Goal: Information Seeking & Learning: Learn about a topic

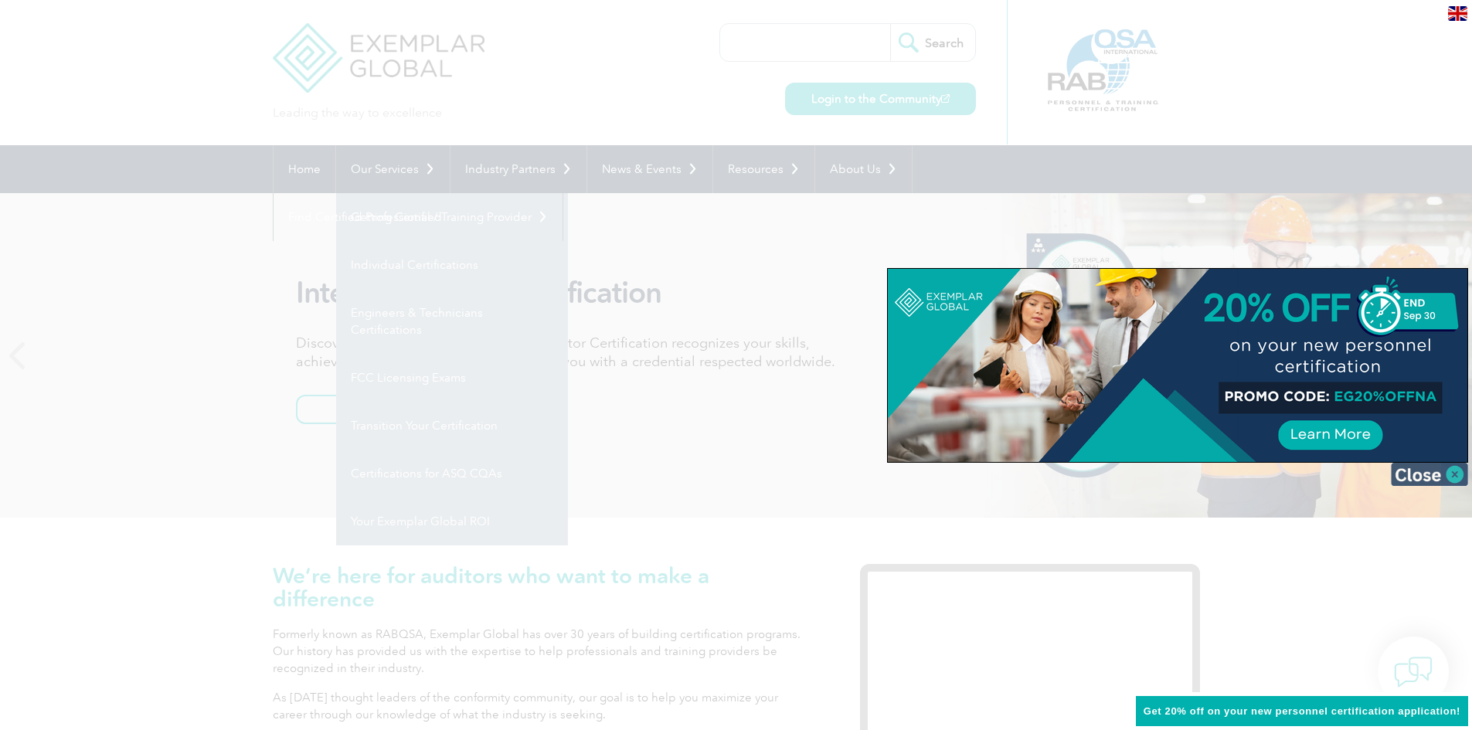
click at [1420, 474] on img at bounding box center [1429, 474] width 77 height 23
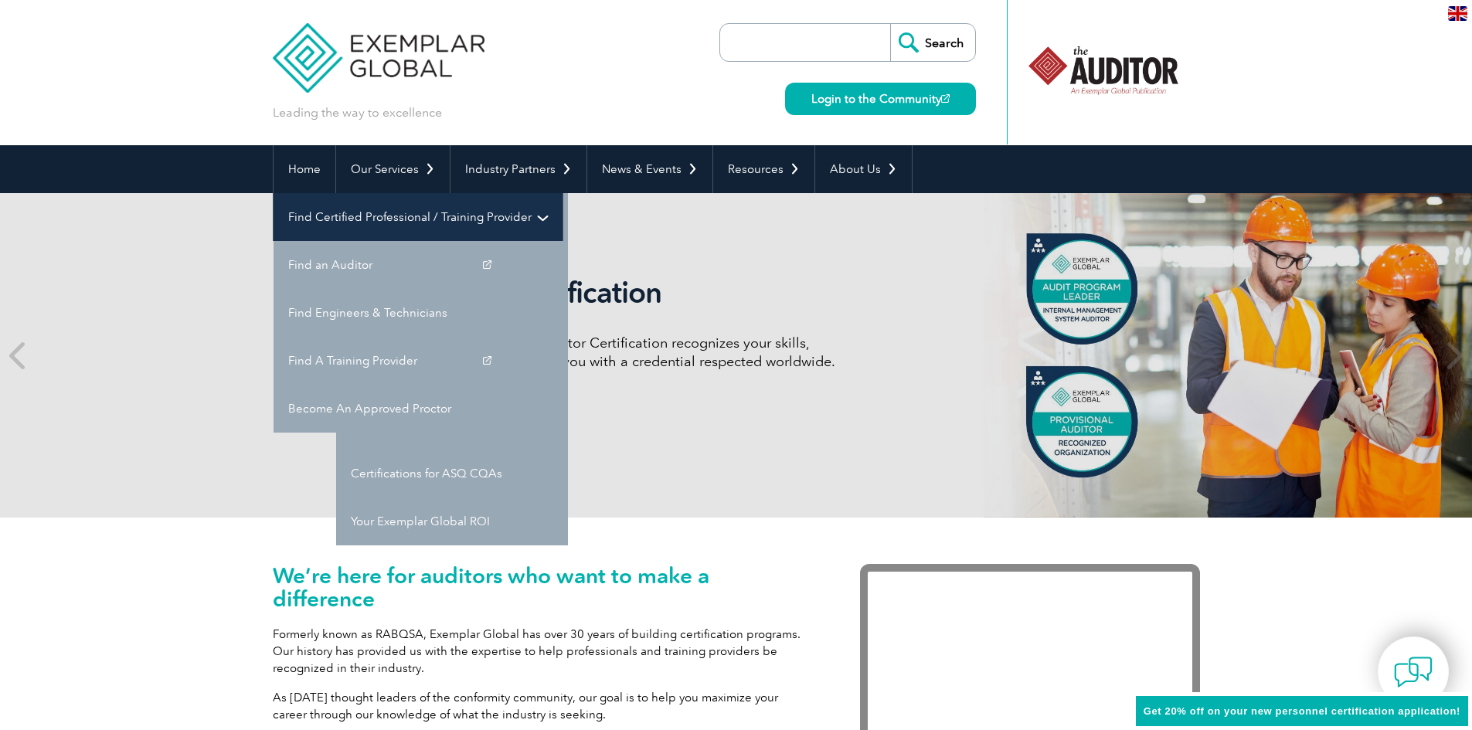
click at [563, 193] on link "Find Certified Professional / Training Provider" at bounding box center [418, 217] width 289 height 48
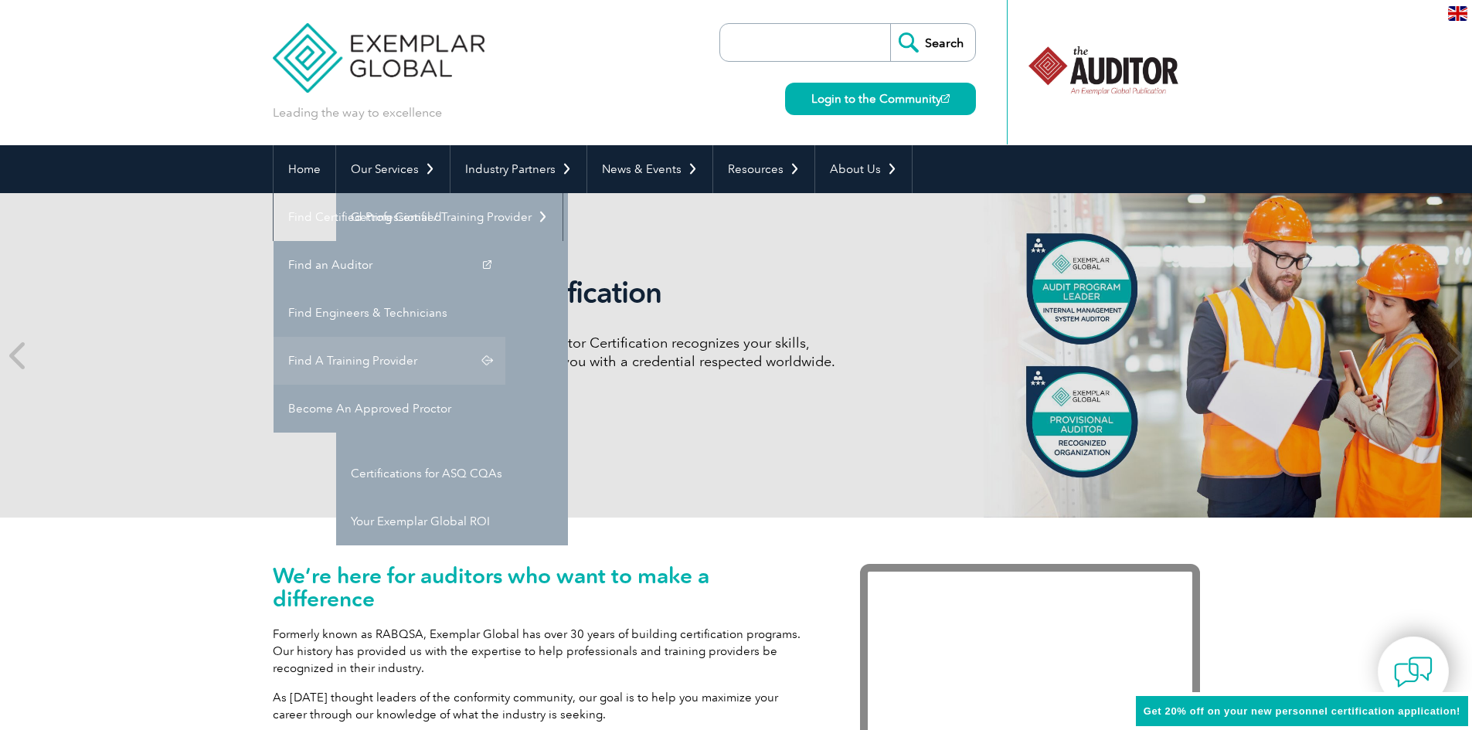
click at [505, 337] on link "Find A Training Provider" at bounding box center [390, 361] width 232 height 48
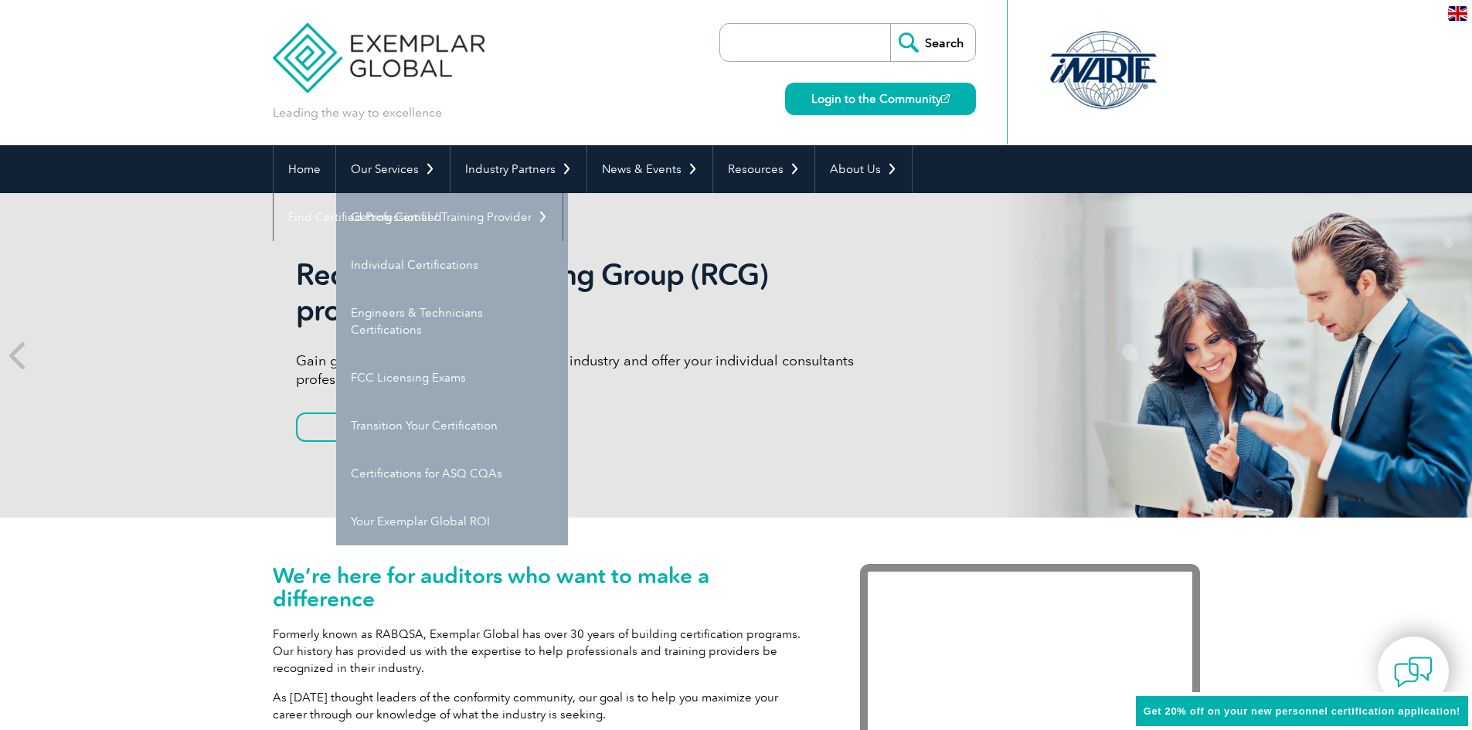
click at [163, 69] on header "Leading the way to excellence Search Login to the Community ▼" at bounding box center [736, 72] width 1472 height 145
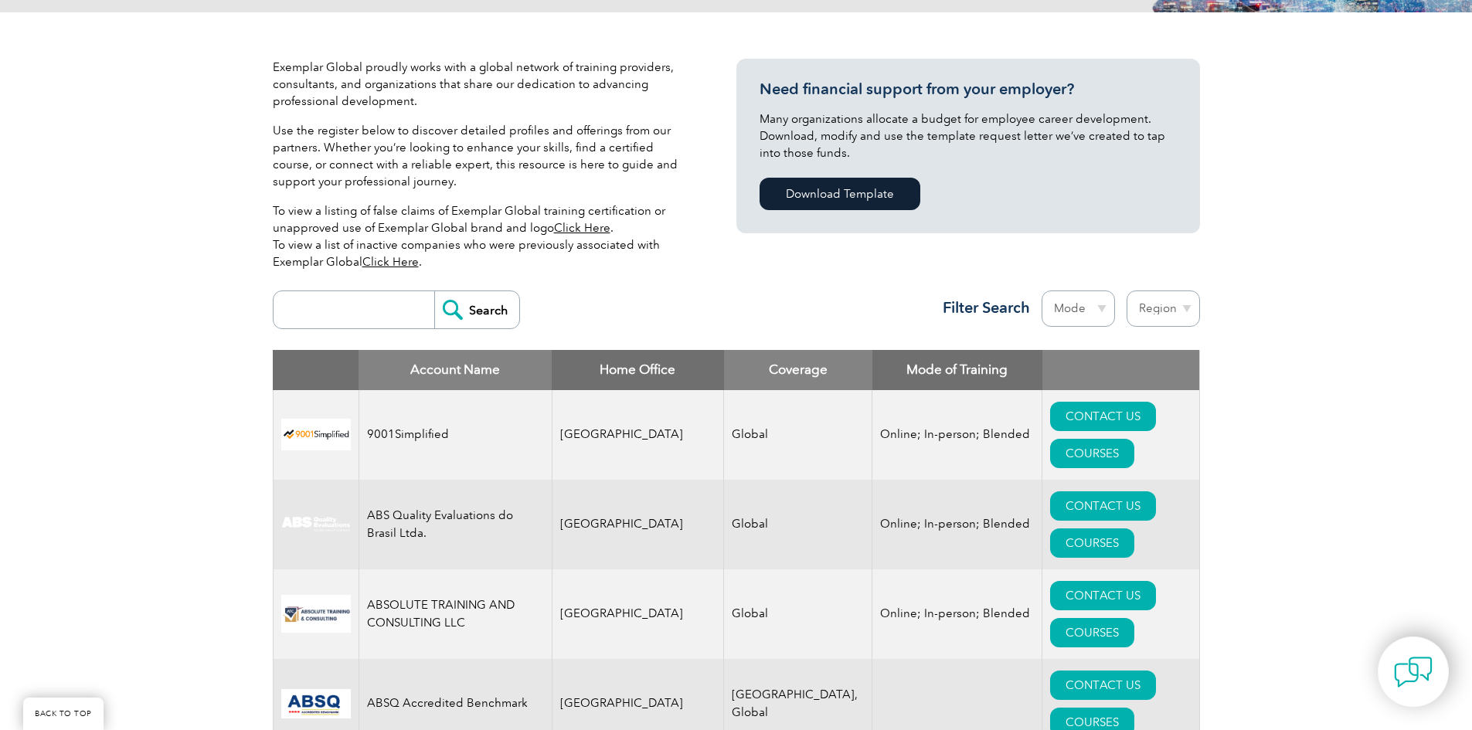
scroll to position [386, 0]
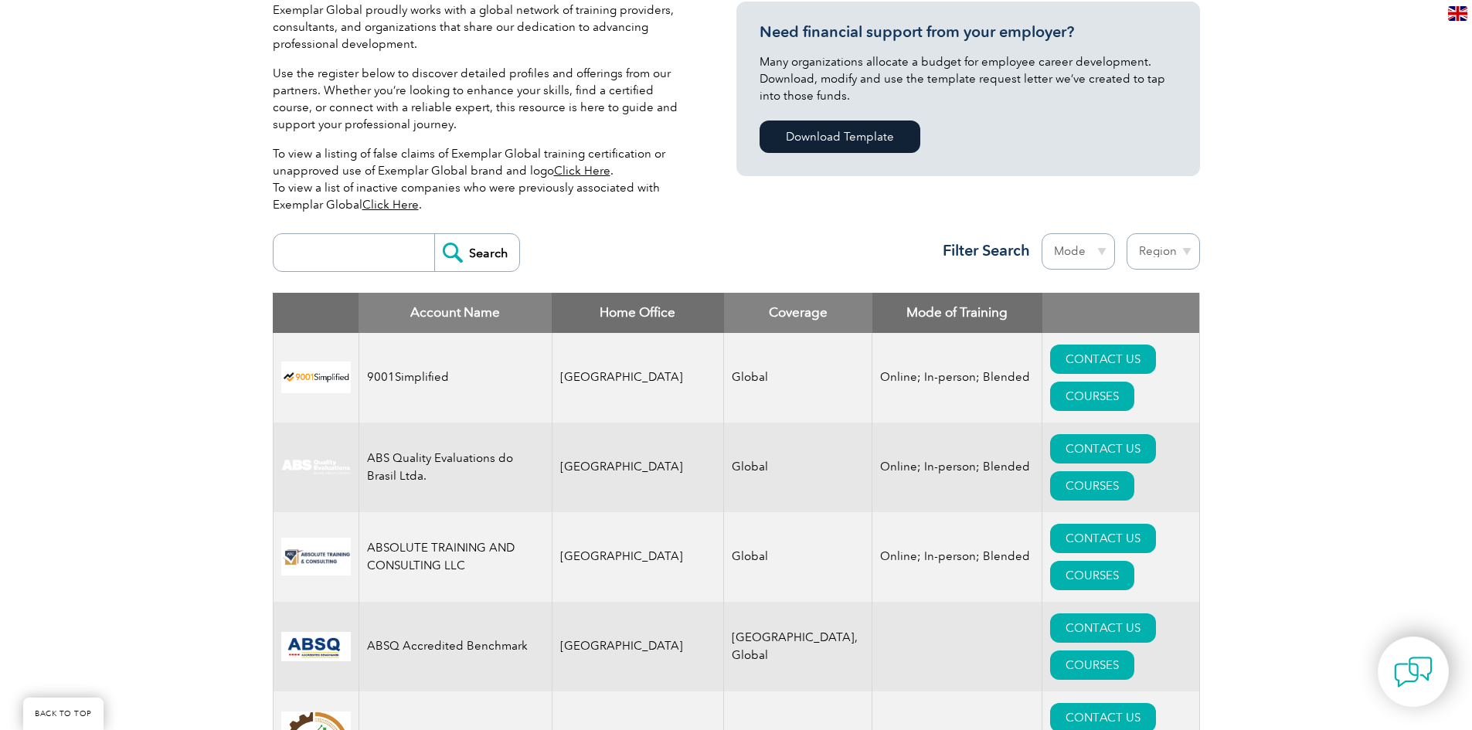
click at [338, 243] on input "search" at bounding box center [357, 252] width 153 height 37
type input "[PERSON_NAME]"
click at [473, 250] on input "Search" at bounding box center [476, 252] width 85 height 37
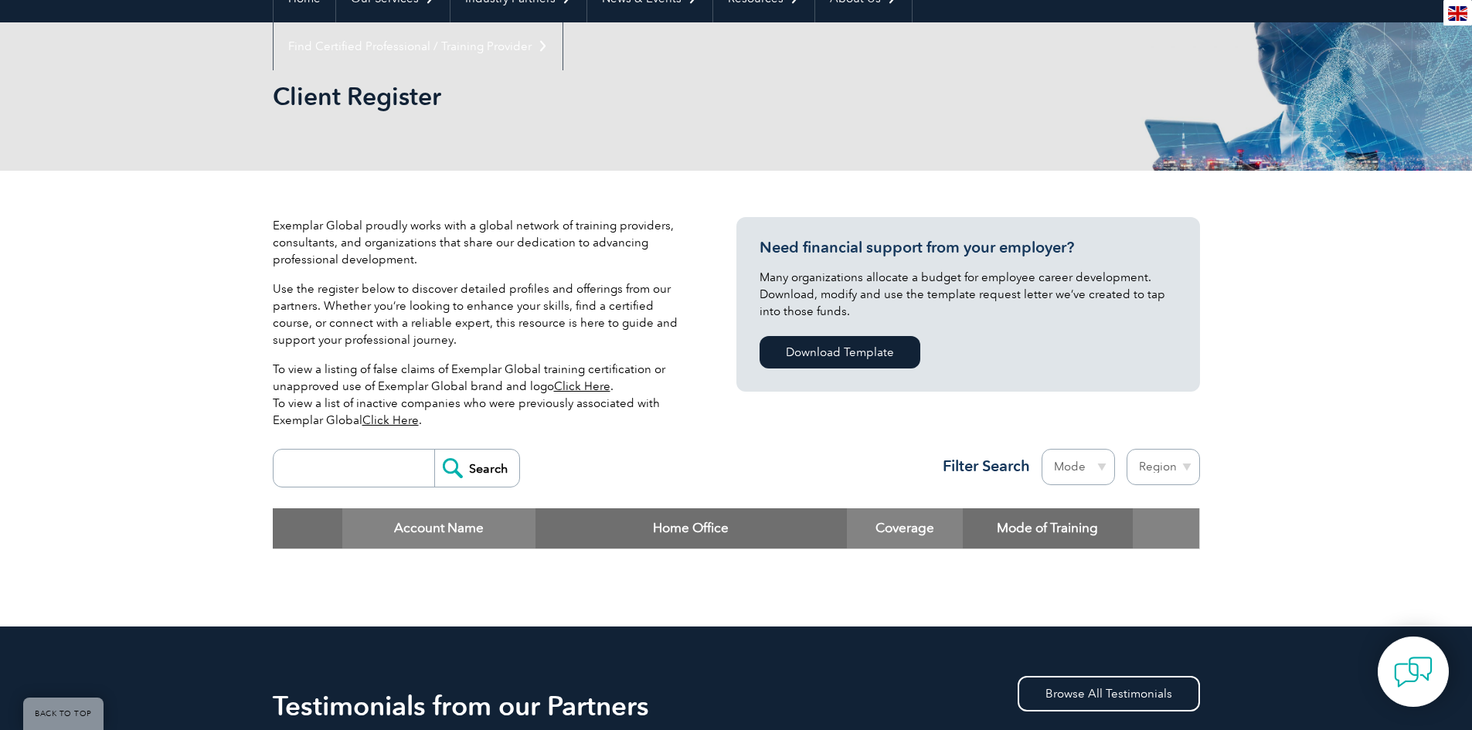
scroll to position [155, 0]
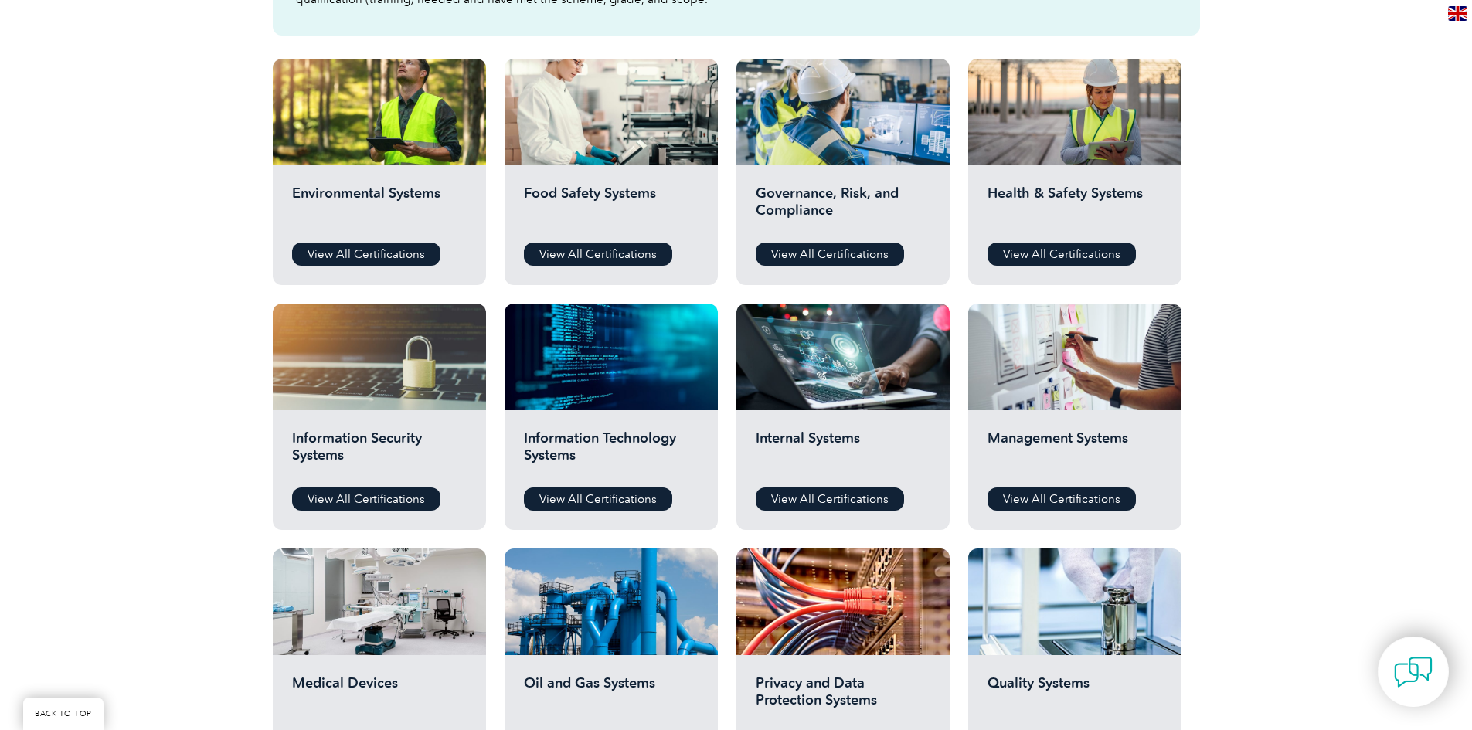
scroll to position [386, 0]
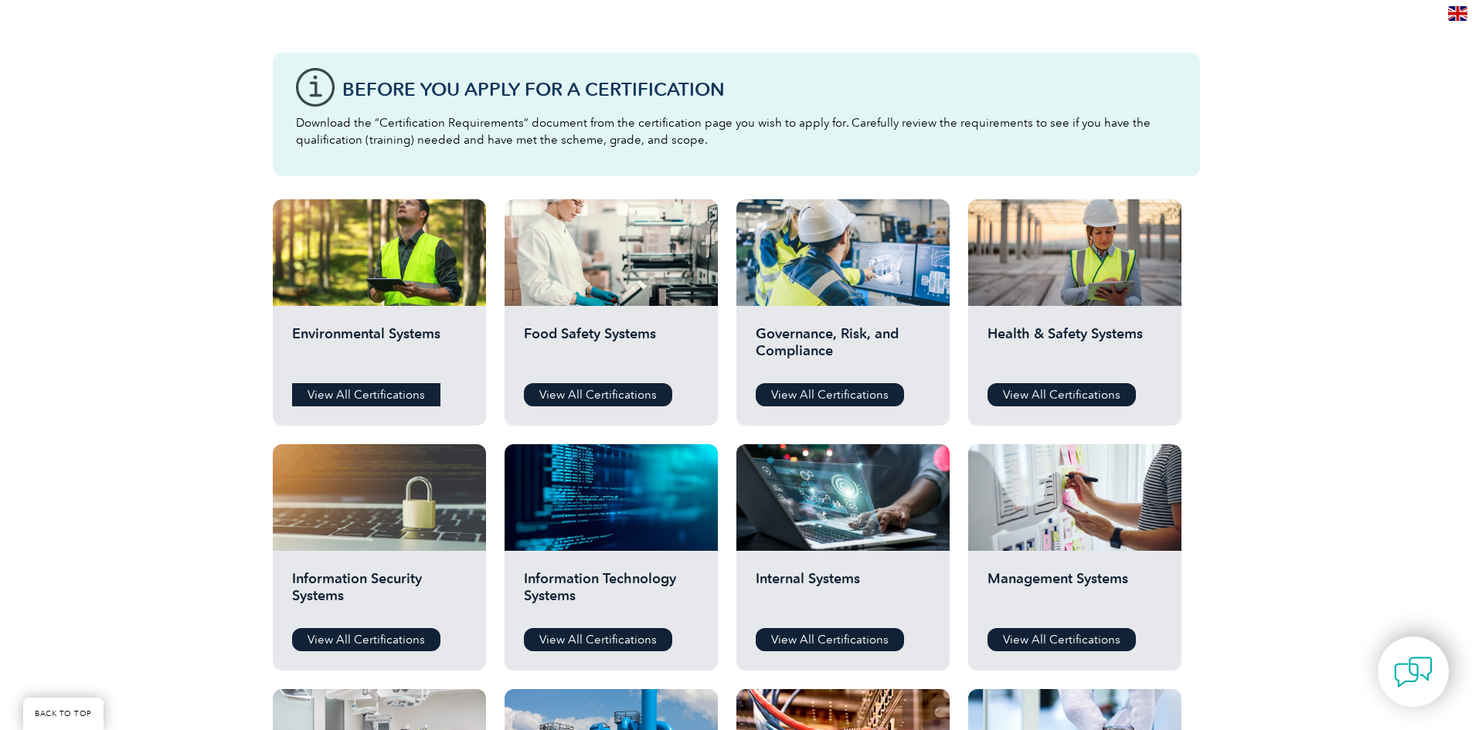
click at [408, 395] on link "View All Certifications" at bounding box center [366, 394] width 148 height 23
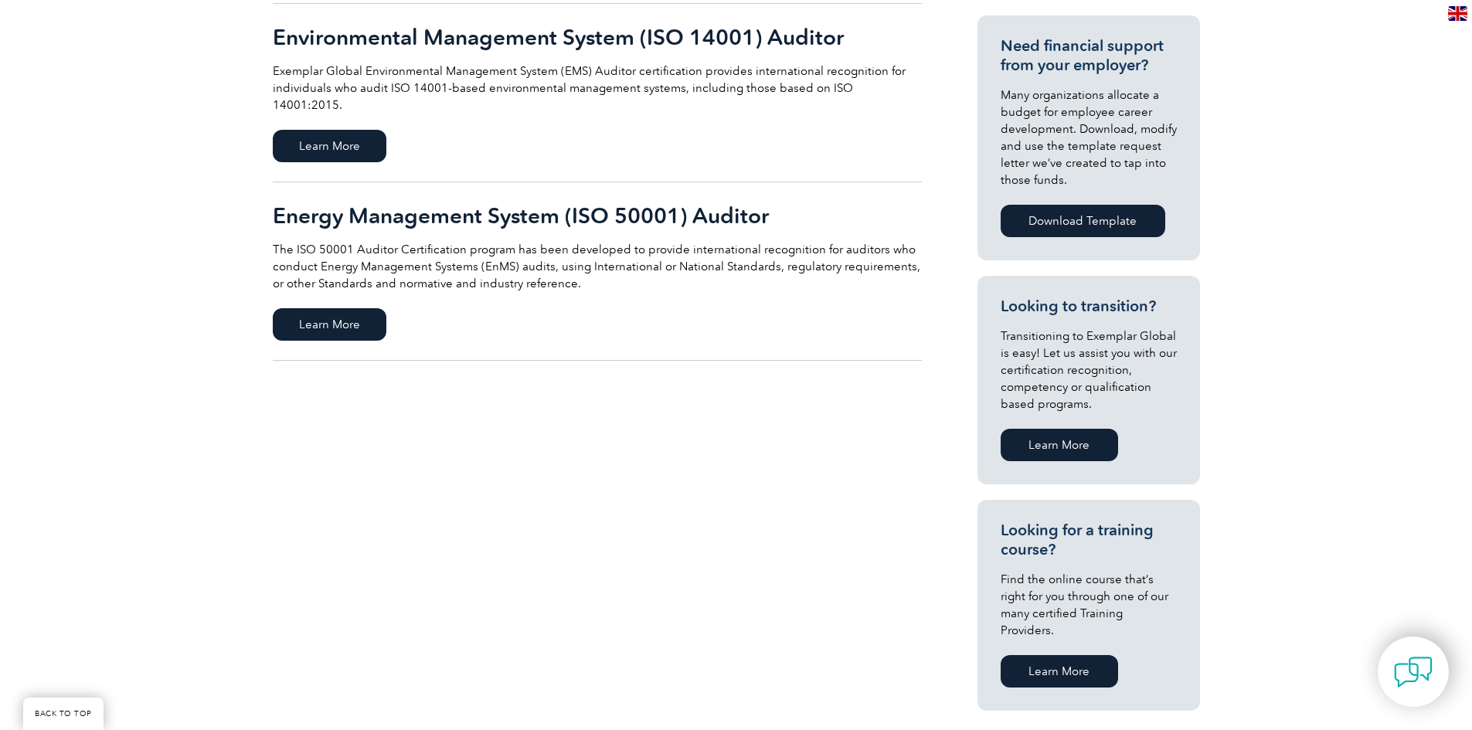
scroll to position [309, 0]
